Goal: Task Accomplishment & Management: Use online tool/utility

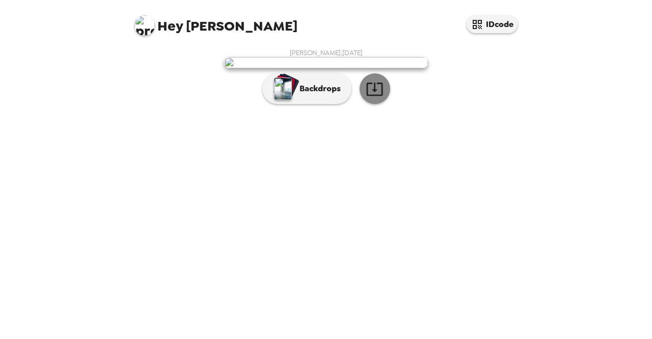
click at [369, 98] on icon "button" at bounding box center [375, 89] width 18 height 18
